Goal: Task Accomplishment & Management: Manage account settings

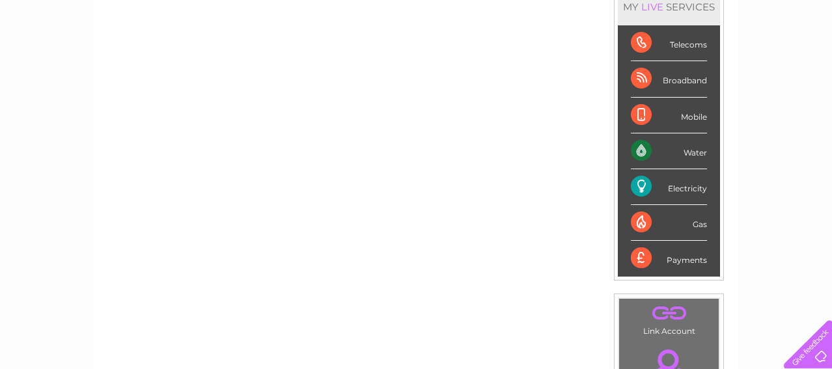
scroll to position [184, 0]
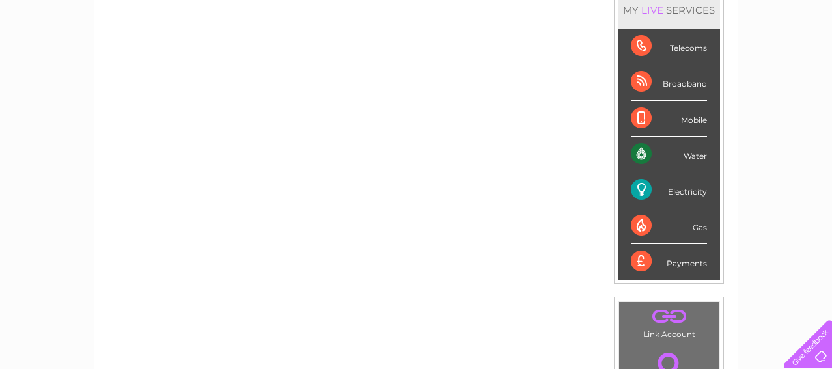
click at [638, 190] on div "Electricity" at bounding box center [669, 191] width 76 height 36
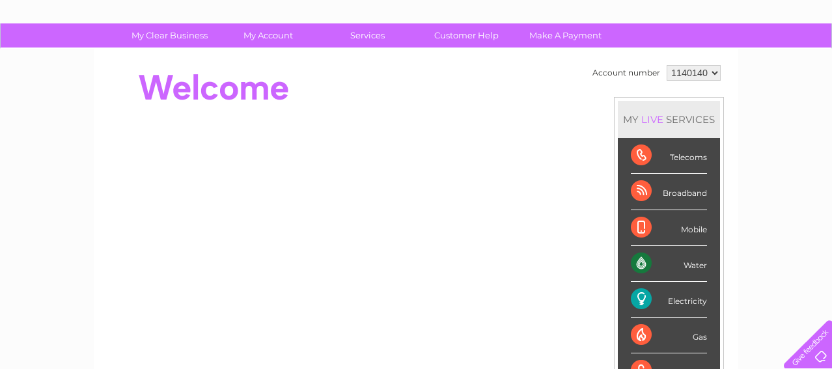
scroll to position [78, 0]
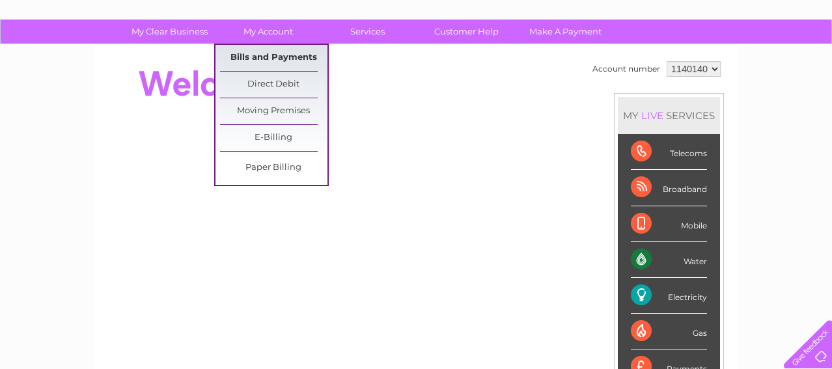
click at [268, 55] on link "Bills and Payments" at bounding box center [273, 58] width 107 height 26
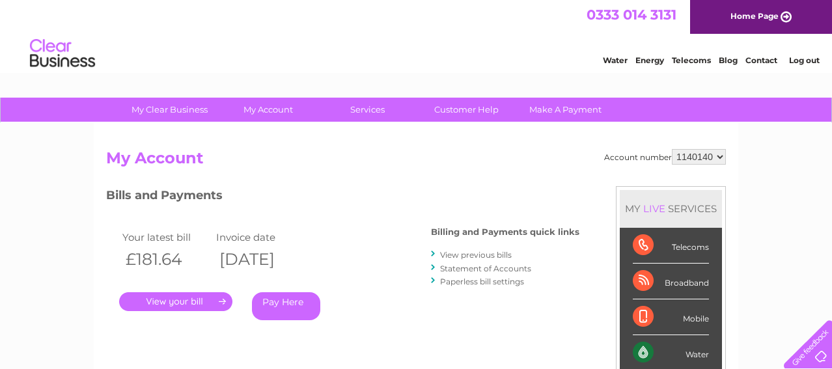
click at [174, 300] on link "." at bounding box center [175, 301] width 113 height 19
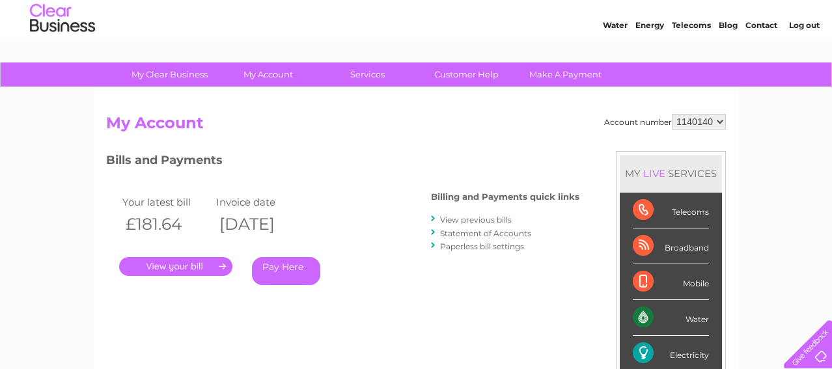
scroll to position [36, 0]
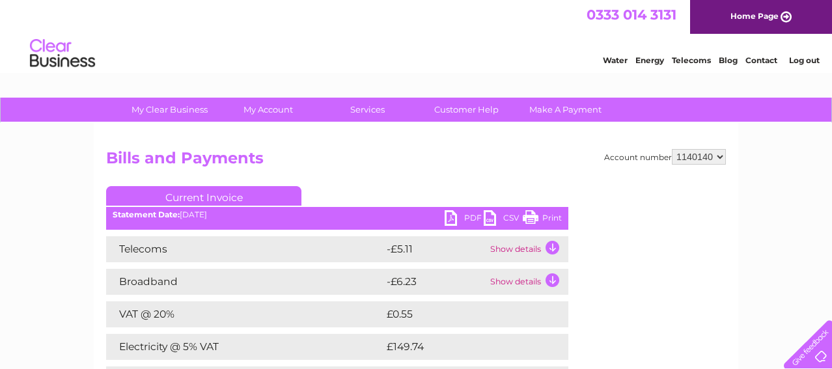
click at [537, 218] on link "Print" at bounding box center [542, 219] width 39 height 19
